Goal: Task Accomplishment & Management: Complete application form

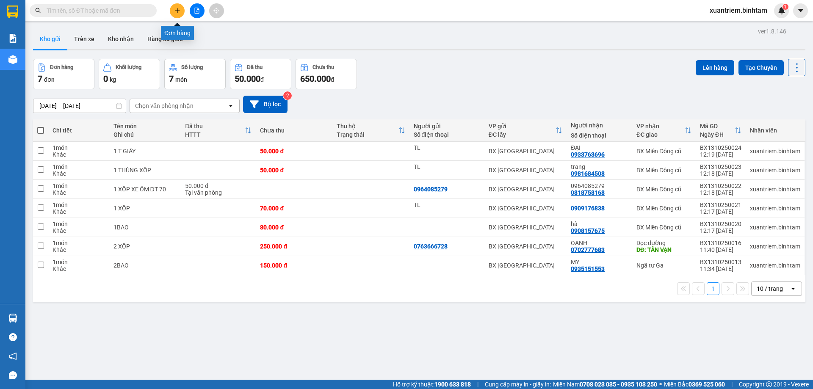
click at [176, 13] on icon "plus" at bounding box center [177, 11] width 6 height 6
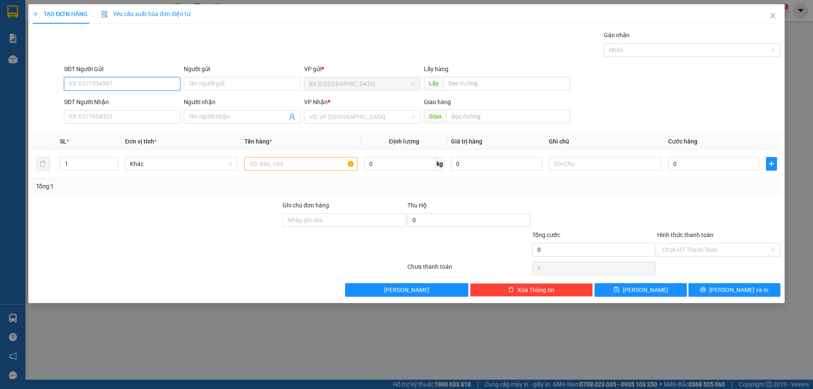
click at [127, 86] on input "SĐT Người Gửi" at bounding box center [122, 84] width 116 height 14
click at [111, 82] on input "SĐT Người Gửi" at bounding box center [122, 84] width 116 height 14
type input "0848523838"
click at [118, 101] on div "0848523838 - e thanh" at bounding box center [122, 100] width 106 height 9
type input "e thanh"
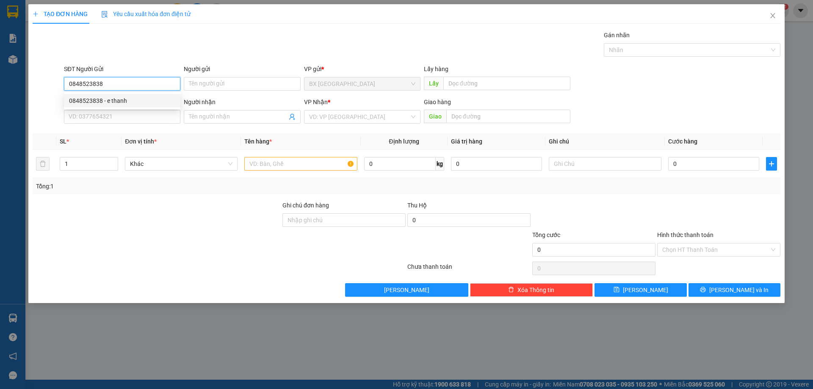
type input "0902359897"
type input "HOA"
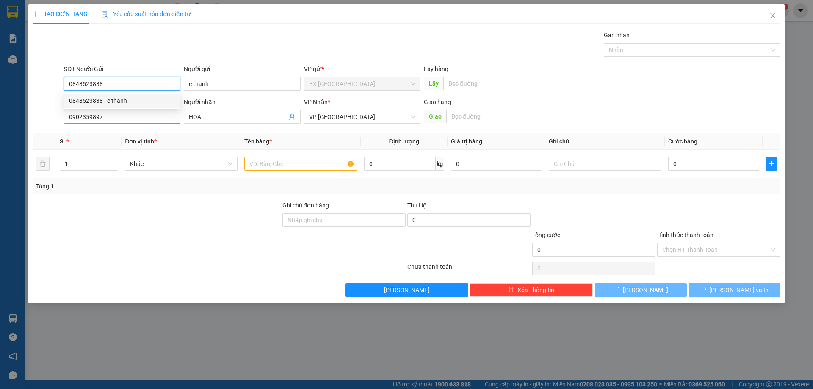
type input "120.000"
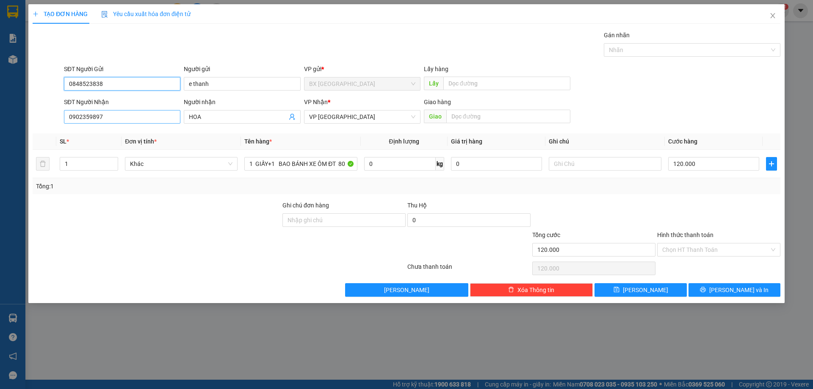
type input "0848523838"
click at [130, 118] on input "0902359897" at bounding box center [122, 117] width 116 height 14
click at [109, 133] on div "0902359897 - HOA" at bounding box center [122, 133] width 106 height 9
click at [108, 120] on input "0902359897" at bounding box center [122, 117] width 116 height 14
drag, startPoint x: 108, startPoint y: 120, endPoint x: 71, endPoint y: 116, distance: 37.0
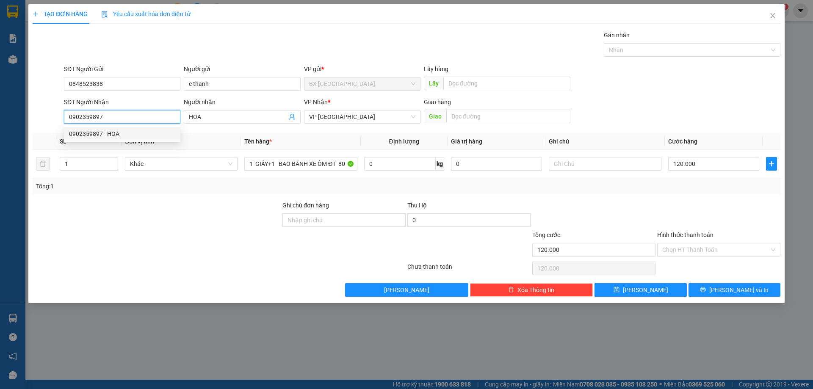
click at [73, 116] on input "0902359897" at bounding box center [122, 117] width 116 height 14
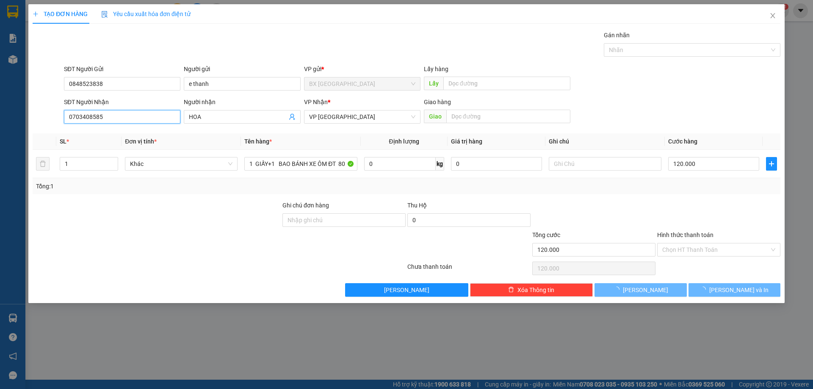
drag, startPoint x: 123, startPoint y: 122, endPoint x: 188, endPoint y: 128, distance: 64.6
click at [128, 122] on input "0703408585" at bounding box center [122, 117] width 116 height 14
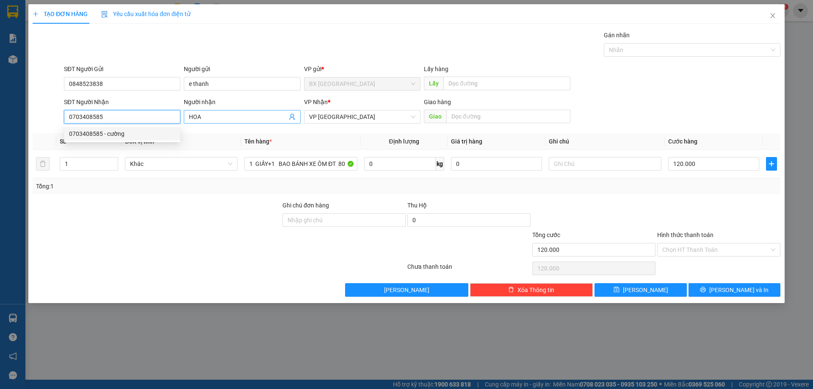
type input "0703408585"
drag, startPoint x: 198, startPoint y: 120, endPoint x: 185, endPoint y: 119, distance: 12.8
click at [185, 119] on span "HOA" at bounding box center [242, 117] width 116 height 14
click at [219, 119] on input "HOA" at bounding box center [238, 116] width 98 height 9
type input "H"
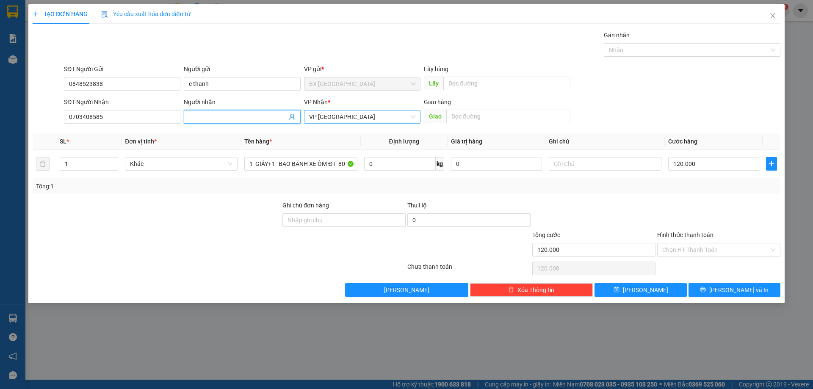
click at [344, 119] on span "VP [GEOGRAPHIC_DATA]" at bounding box center [362, 117] width 106 height 13
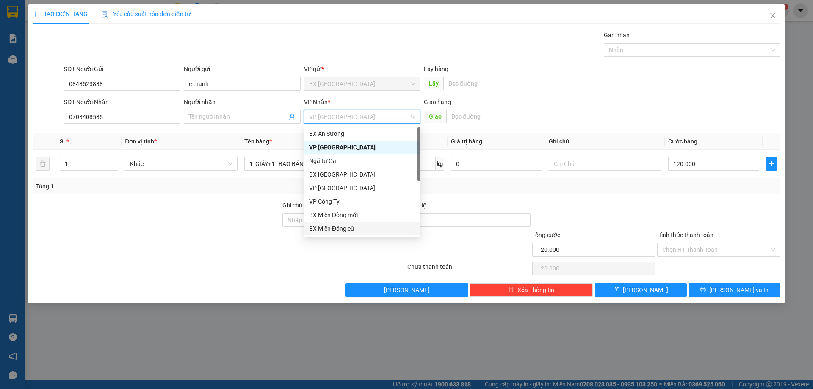
click at [343, 228] on div "BX Miền Đông cũ" at bounding box center [362, 228] width 106 height 9
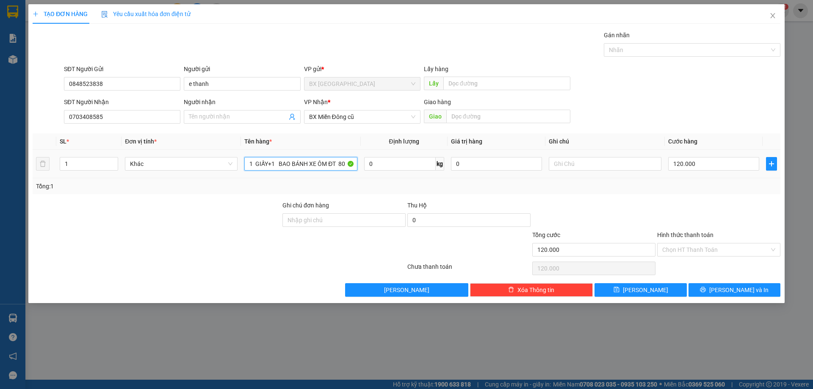
drag, startPoint x: 255, startPoint y: 160, endPoint x: 365, endPoint y: 172, distance: 110.4
click at [365, 172] on tr "1 Khác 1 GIẤY+1 BAO BÁNH XE ÔM ĐT 80 0 kg 0 120.000" at bounding box center [407, 164] width 748 height 28
type input "1 xốp xe ôm đt 70"
click at [709, 160] on input "120.000" at bounding box center [713, 164] width 91 height 14
type input "5"
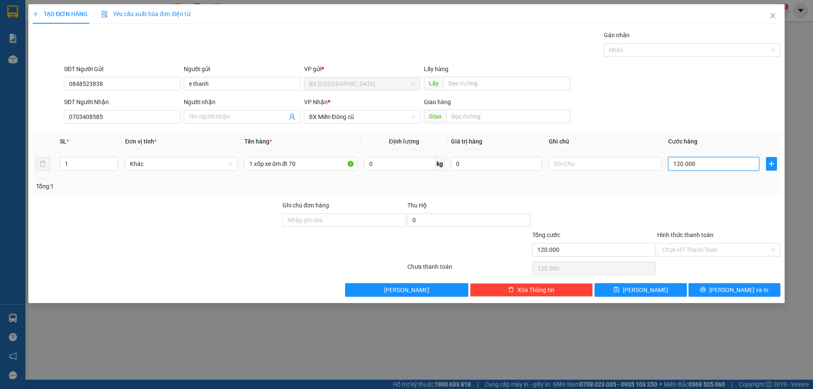
type input "5"
type input "50"
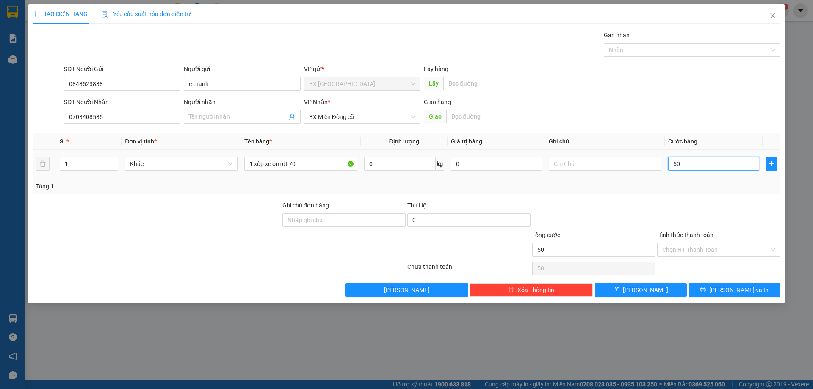
type input "500"
type input "5.000"
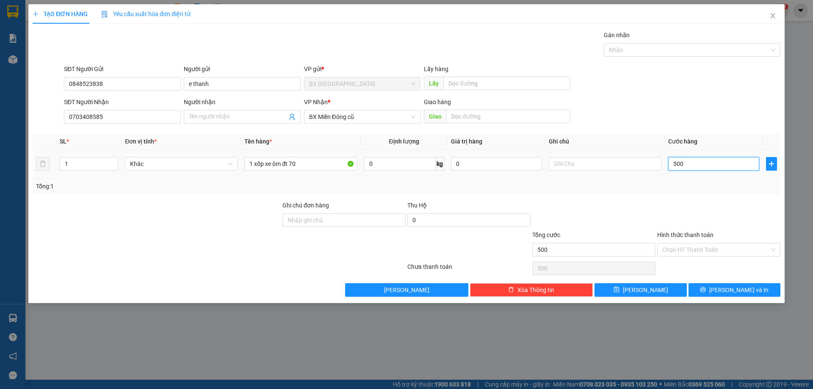
type input "5.000"
type input "50.000"
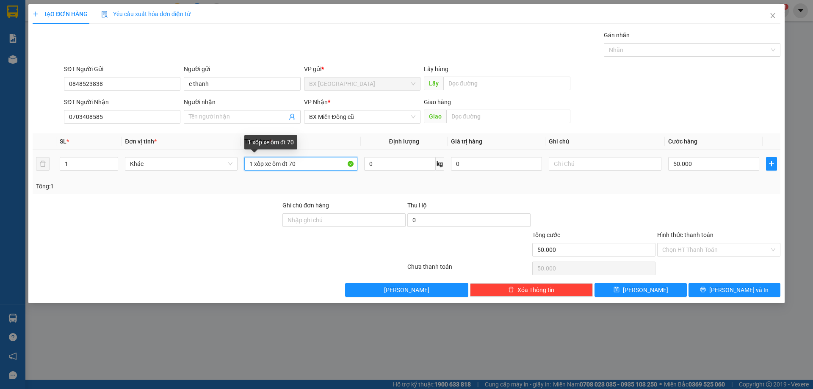
click at [289, 164] on input "1 xốp xe ôm đt 70" at bounding box center [300, 164] width 113 height 14
drag, startPoint x: 282, startPoint y: 163, endPoint x: 326, endPoint y: 166, distance: 44.1
click at [326, 166] on input "1 xốp xe ôm đt 70" at bounding box center [300, 164] width 113 height 14
type input "1 xốp xe ômtự thu"
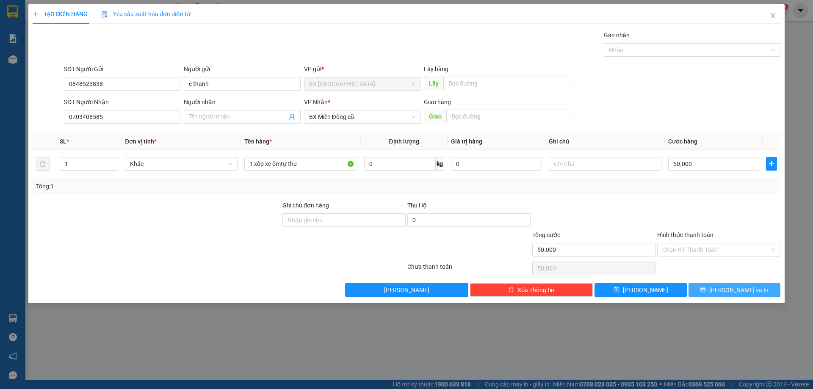
click at [732, 292] on span "[PERSON_NAME] và In" at bounding box center [738, 289] width 59 height 9
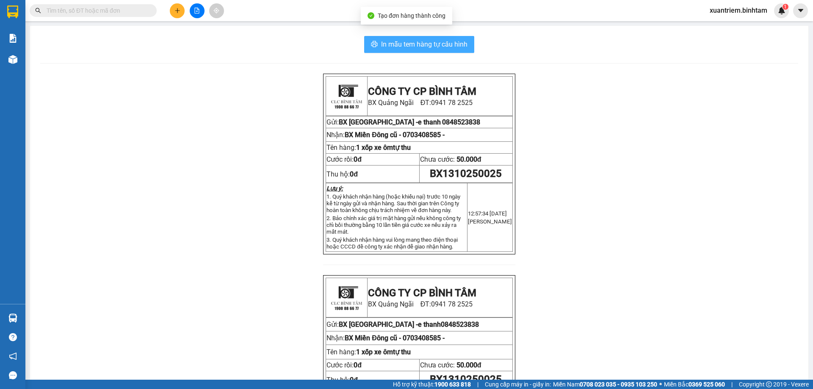
click at [447, 39] on button "In mẫu tem hàng tự cấu hình" at bounding box center [419, 44] width 110 height 17
